Goal: Information Seeking & Learning: Learn about a topic

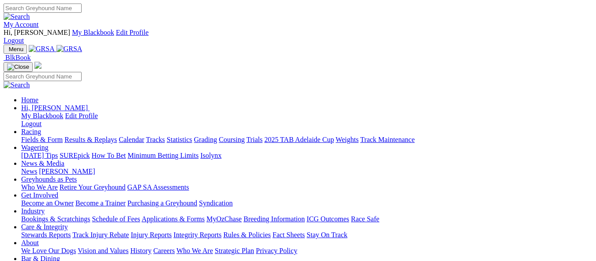
scroll to position [350, 0]
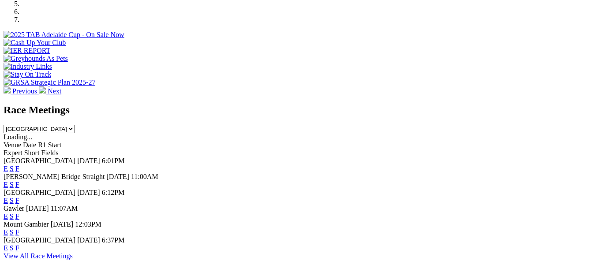
click at [19, 244] on link "F" at bounding box center [17, 248] width 4 height 8
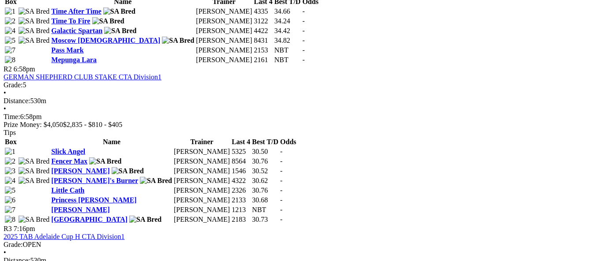
scroll to position [593, 0]
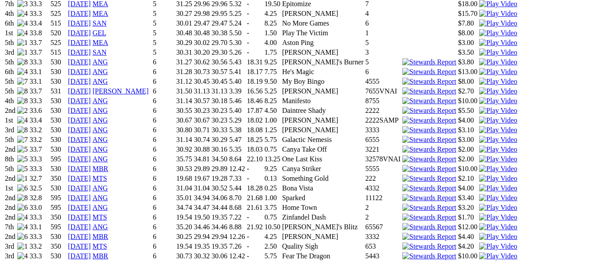
scroll to position [855, 0]
